Goal: Navigation & Orientation: Find specific page/section

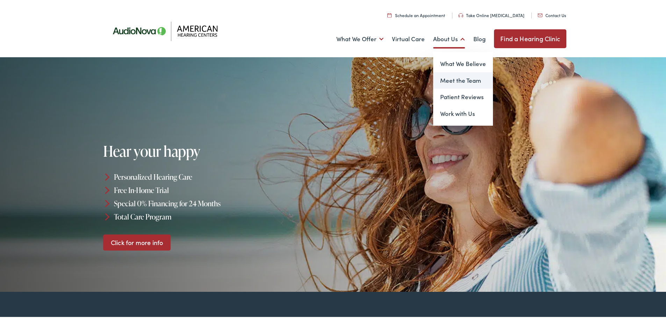
click at [457, 79] on link "Meet the Team" at bounding box center [463, 79] width 60 height 17
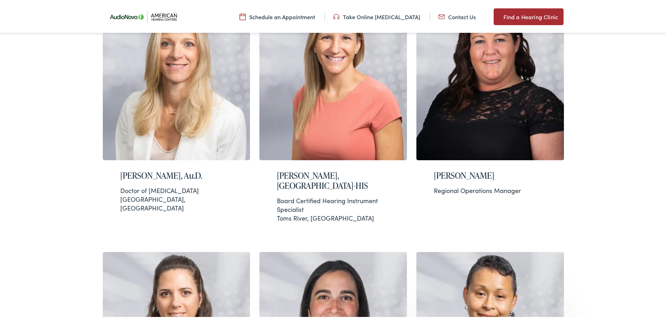
scroll to position [227, 0]
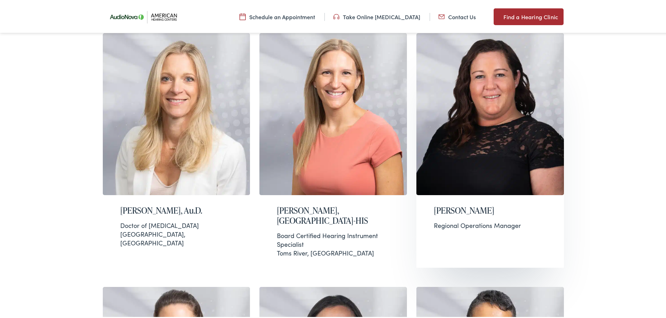
click at [508, 153] on img at bounding box center [489, 113] width 147 height 162
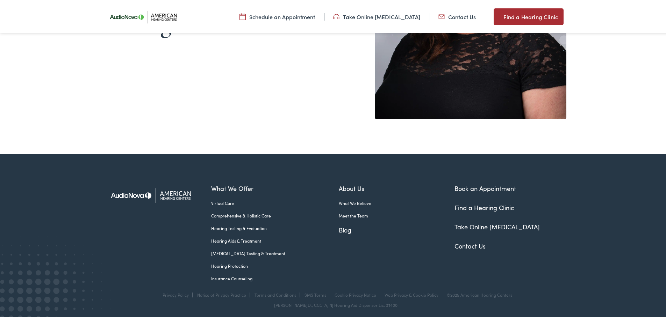
scroll to position [149, 0]
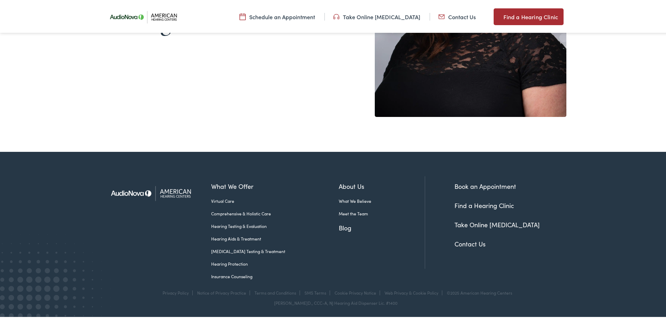
click at [470, 245] on link "Contact Us" at bounding box center [469, 242] width 31 height 9
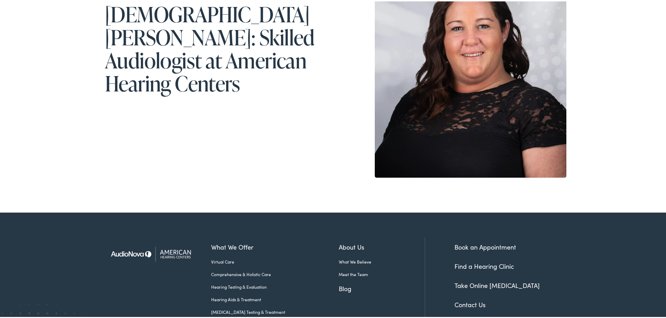
scroll to position [140, 0]
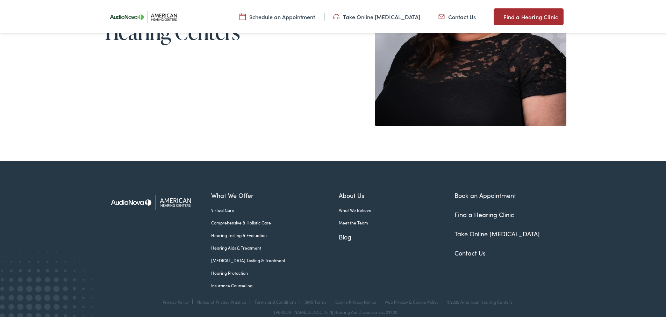
click at [182, 203] on img at bounding box center [153, 201] width 96 height 34
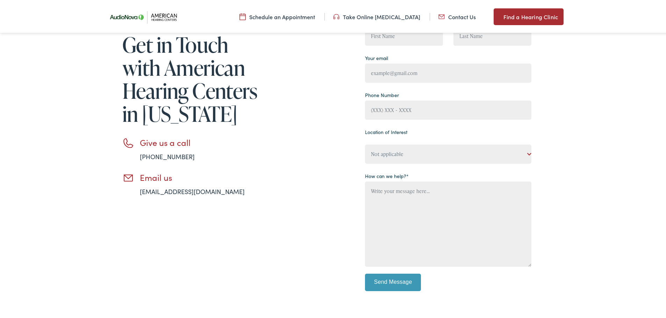
scroll to position [70, 0]
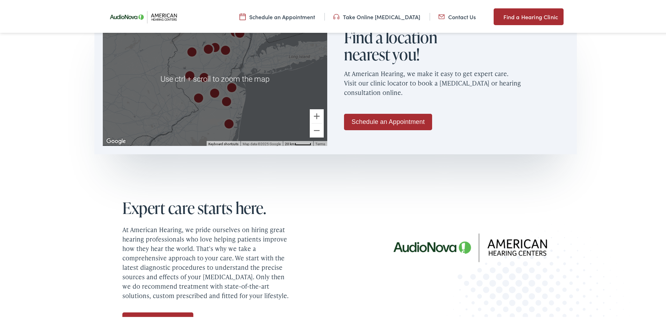
scroll to position [489, 0]
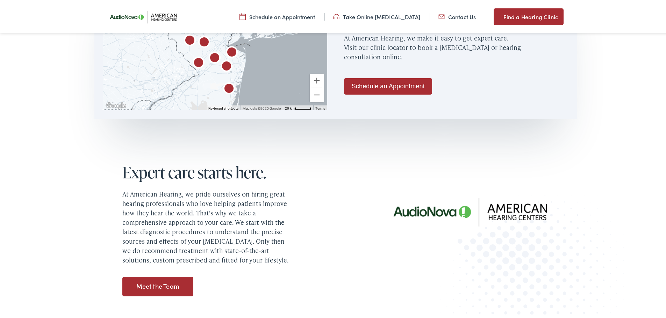
click at [172, 287] on link "Meet the Team" at bounding box center [157, 286] width 71 height 20
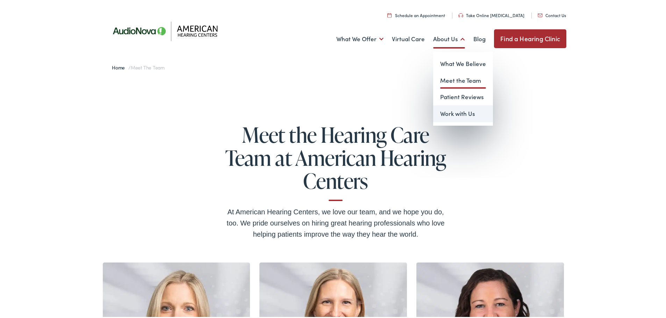
click at [456, 116] on link "Work with Us" at bounding box center [463, 112] width 60 height 17
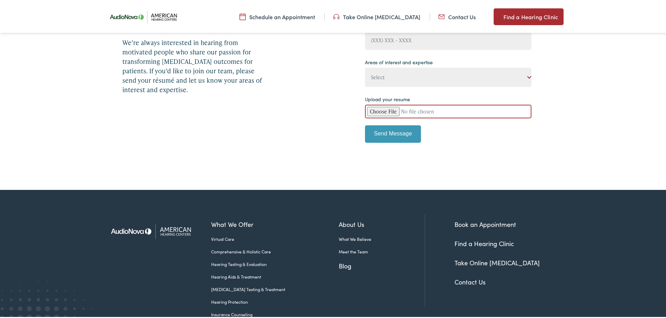
scroll to position [210, 0]
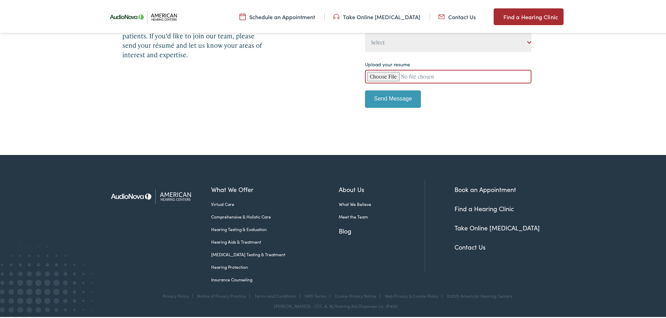
click at [341, 205] on link "What We Believe" at bounding box center [382, 203] width 86 height 6
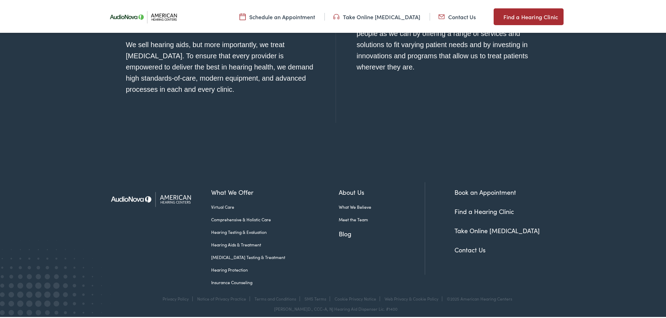
scroll to position [819, 0]
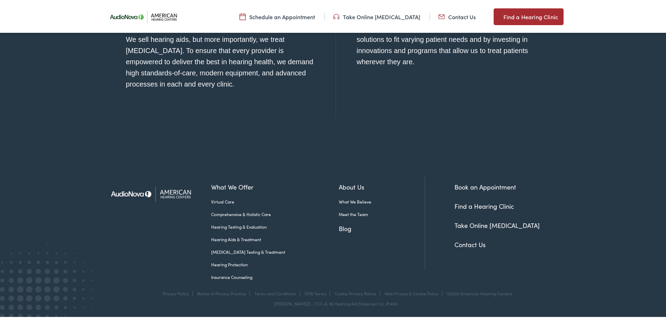
click at [491, 207] on link "Find a Hearing Clinic" at bounding box center [483, 205] width 59 height 9
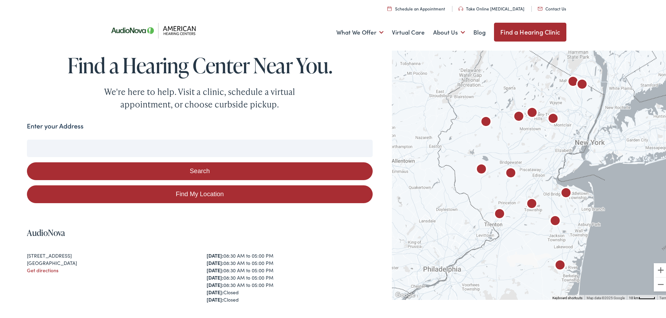
click at [126, 148] on input "Enter your Address" at bounding box center [200, 146] width 346 height 17
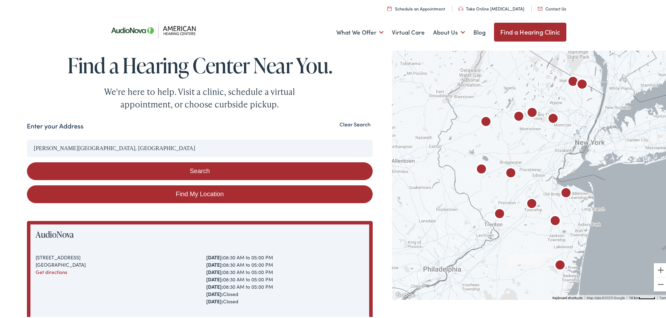
drag, startPoint x: 99, startPoint y: 147, endPoint x: 35, endPoint y: 146, distance: 64.3
click at [35, 146] on input "Blackwood, NJ 08012, USA" at bounding box center [200, 146] width 346 height 17
click at [174, 170] on button "Search" at bounding box center [200, 170] width 346 height 18
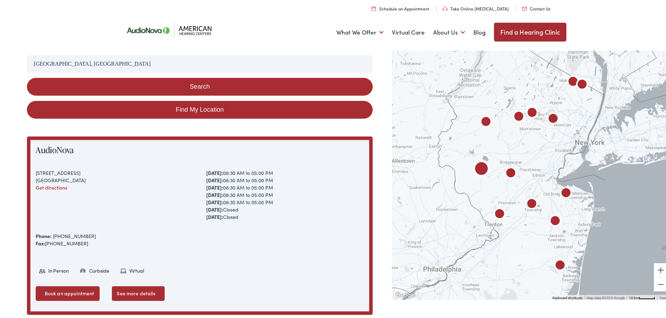
scroll to position [105, 0]
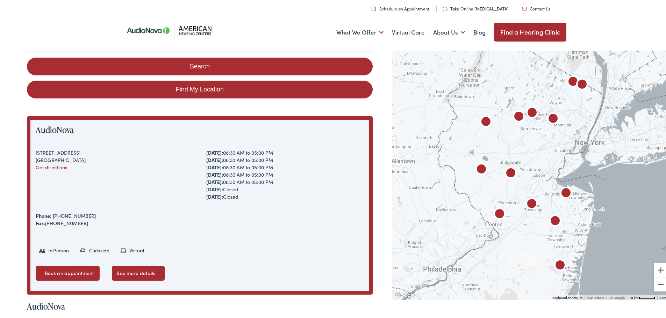
click at [188, 89] on link "Find My Location" at bounding box center [200, 88] width 346 height 18
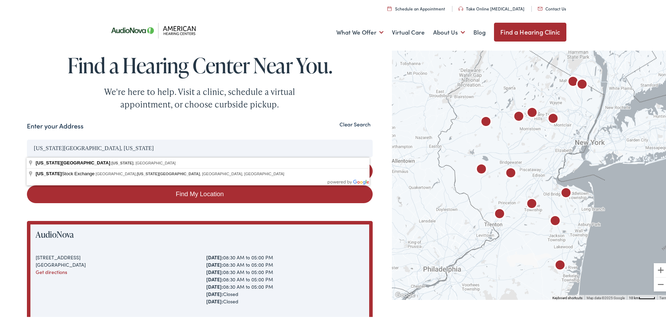
drag, startPoint x: 94, startPoint y: 147, endPoint x: 26, endPoint y: 147, distance: 68.1
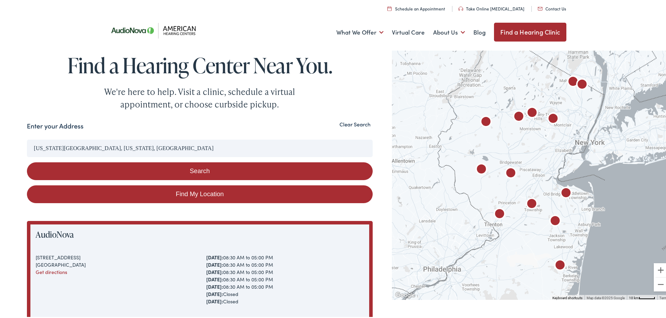
click at [152, 169] on button "Search" at bounding box center [200, 170] width 346 height 18
click at [135, 152] on input "New York City, New York, USA" at bounding box center [200, 146] width 346 height 17
drag, startPoint x: 135, startPoint y: 151, endPoint x: 23, endPoint y: 148, distance: 111.1
click at [192, 171] on button "Search" at bounding box center [200, 170] width 346 height 18
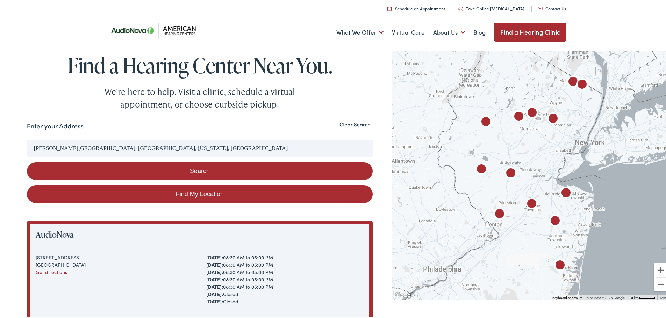
click at [192, 171] on button "Search" at bounding box center [200, 170] width 346 height 18
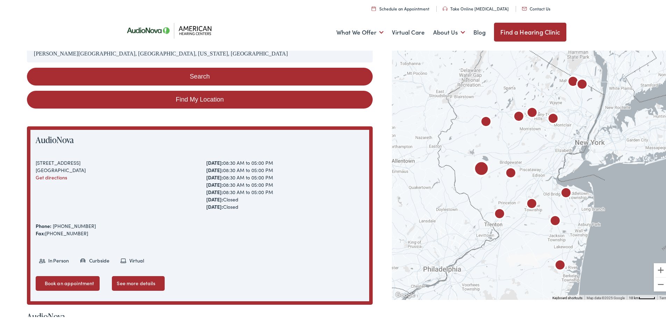
scroll to position [105, 0]
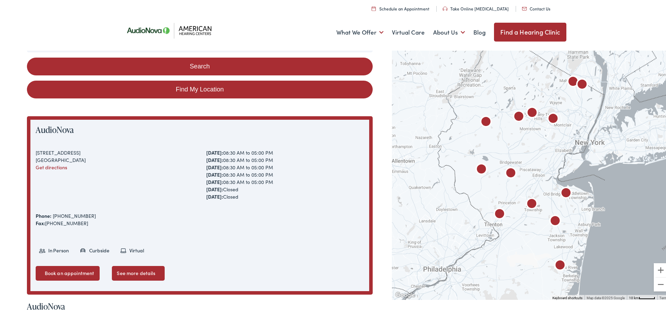
click at [192, 89] on link "Find My Location" at bounding box center [200, 88] width 346 height 18
type input "New York City, New York"
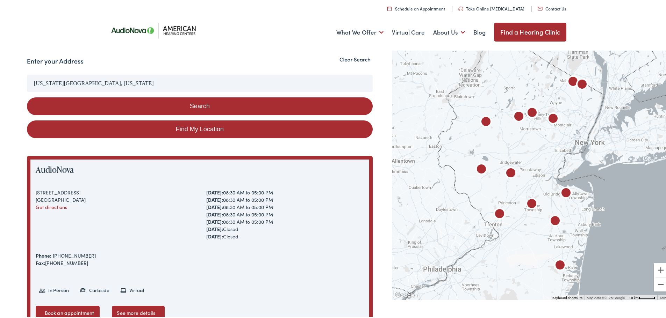
scroll to position [0, 0]
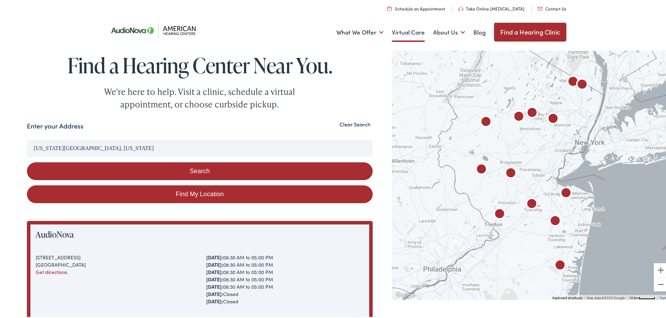
click at [397, 34] on link "Virtual Care" at bounding box center [408, 31] width 33 height 26
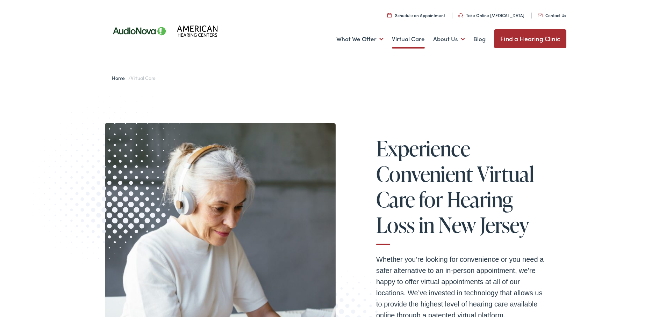
click at [408, 41] on link "Virtual Care" at bounding box center [408, 38] width 33 height 26
click at [519, 36] on link "Find a Hearing Clinic" at bounding box center [530, 37] width 72 height 19
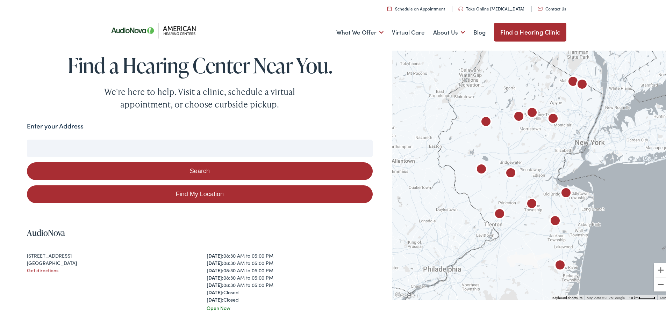
click at [101, 146] on input "Enter your Address" at bounding box center [200, 146] width 346 height 17
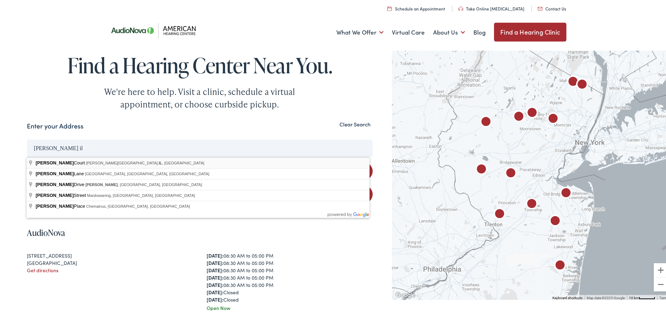
type input "[PERSON_NAME][GEOGRAPHIC_DATA], [GEOGRAPHIC_DATA], [GEOGRAPHIC_DATA], [GEOGRAPH…"
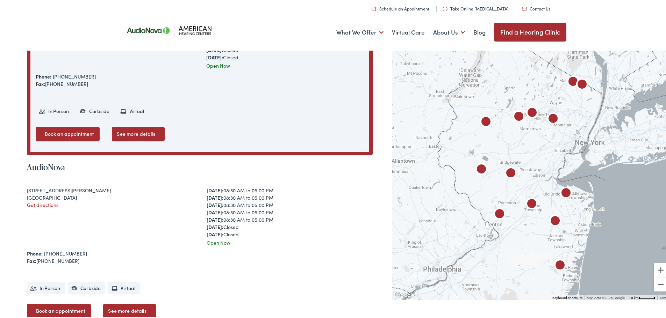
scroll to position [245, 0]
